Goal: Task Accomplishment & Management: Manage account settings

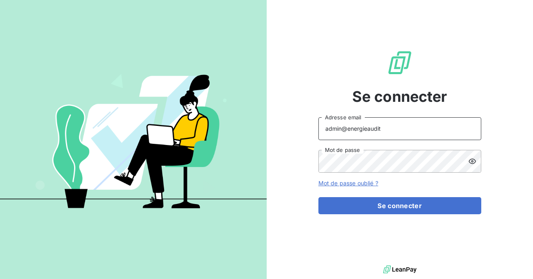
click at [381, 129] on input "admin@energieaudit" at bounding box center [399, 128] width 163 height 23
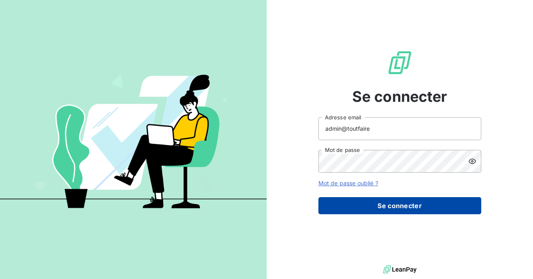
type input "admin@toutfaire"
click at [379, 204] on button "Se connecter" at bounding box center [399, 205] width 163 height 17
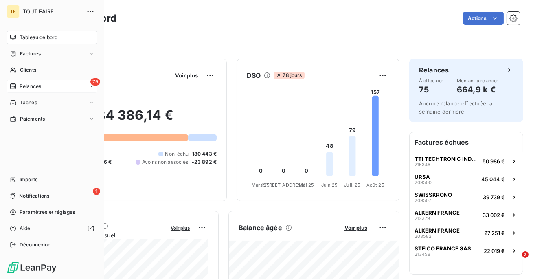
click at [22, 90] on div "75 Relances" at bounding box center [52, 86] width 91 height 13
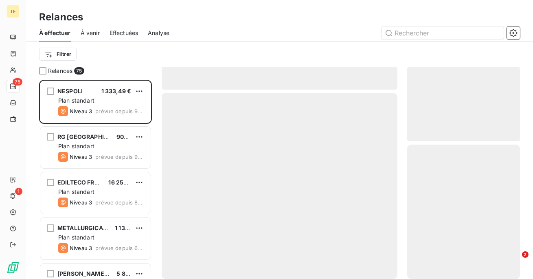
scroll to position [199, 113]
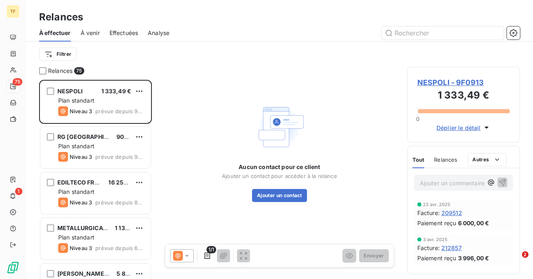
click at [129, 40] on div "Effectuées" at bounding box center [124, 32] width 29 height 17
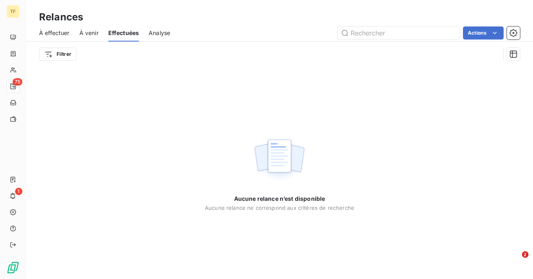
click at [53, 33] on span "À effectuer" at bounding box center [54, 33] width 31 height 8
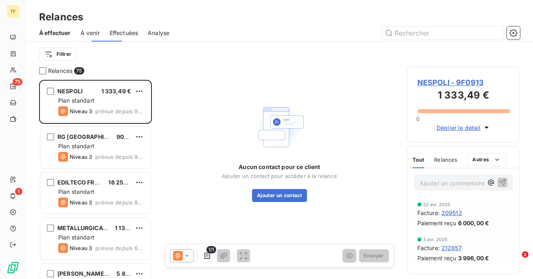
scroll to position [199, 113]
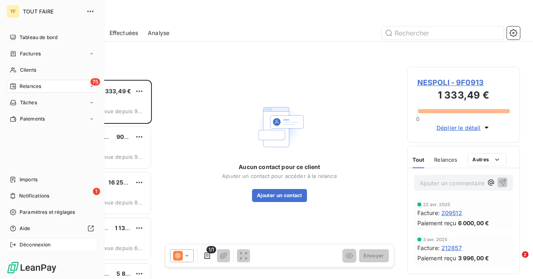
click at [16, 246] on div "Déconnexion" at bounding box center [52, 244] width 91 height 13
